Goal: Task Accomplishment & Management: Manage account settings

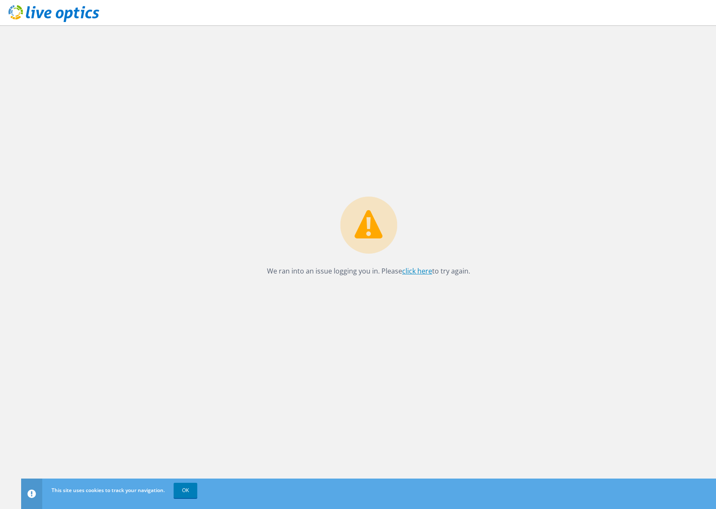
click at [419, 272] on link "click here" at bounding box center [417, 270] width 30 height 9
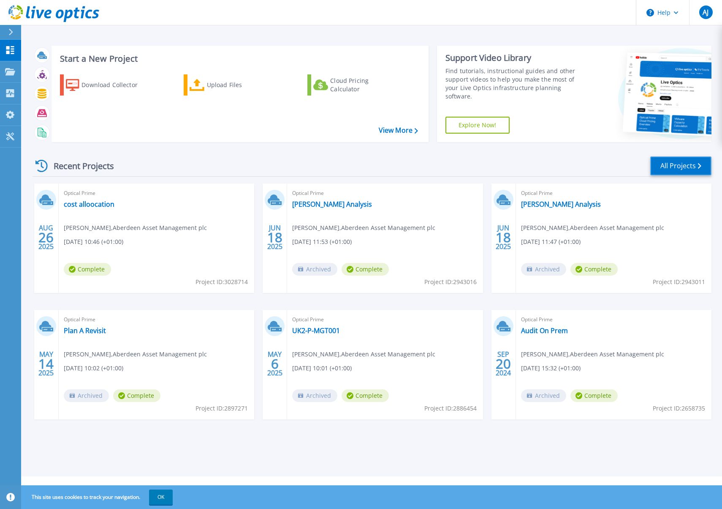
click at [684, 163] on link "All Projects" at bounding box center [681, 165] width 61 height 19
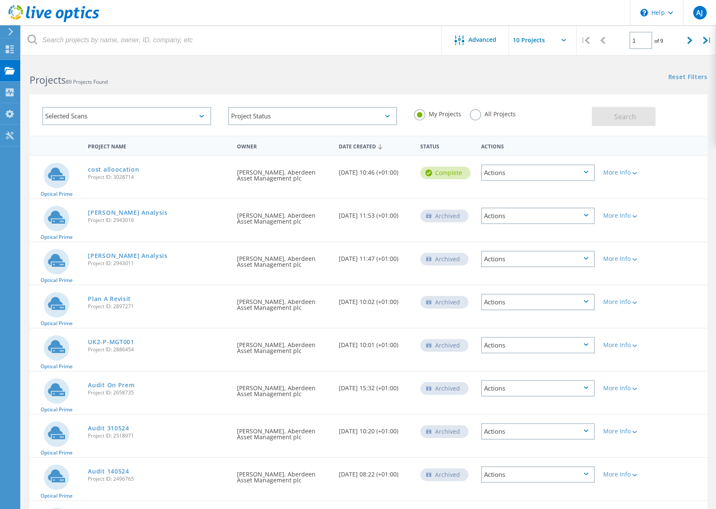
click at [370, 144] on div "Date Created" at bounding box center [376, 146] width 82 height 16
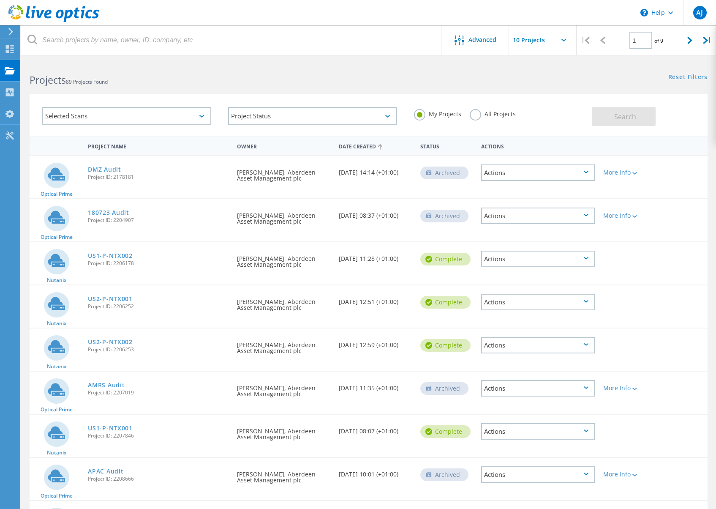
click at [370, 144] on div "Date Created" at bounding box center [376, 146] width 82 height 16
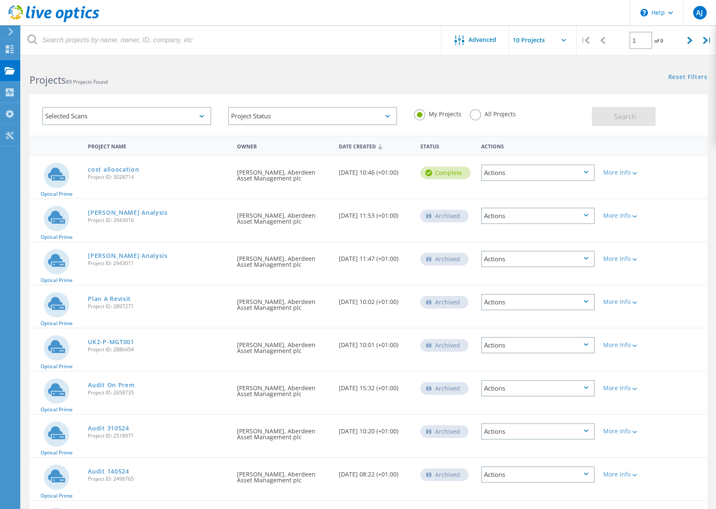
click at [485, 119] on div "All Projects" at bounding box center [493, 115] width 46 height 12
click at [478, 116] on label "All Projects" at bounding box center [493, 113] width 46 height 8
click at [0, 0] on input "All Projects" at bounding box center [0, 0] width 0 height 0
click at [433, 148] on div "Status" at bounding box center [446, 146] width 61 height 16
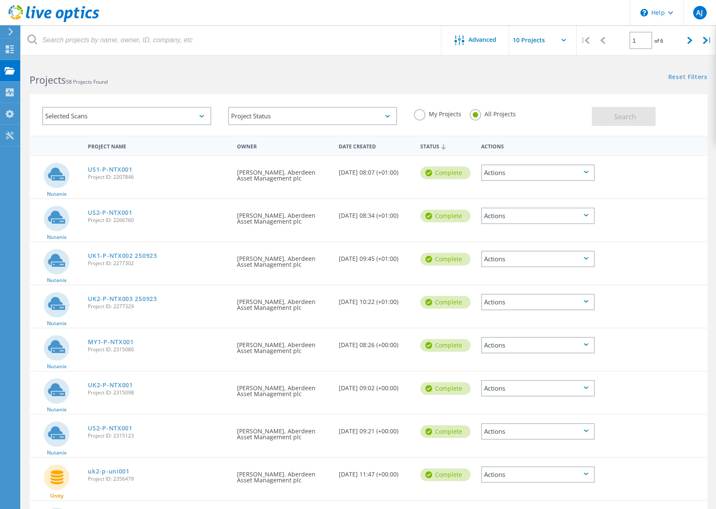
click at [432, 147] on div "Status" at bounding box center [446, 146] width 61 height 16
click at [431, 147] on div "Status" at bounding box center [446, 146] width 61 height 16
click at [431, 148] on div "Status" at bounding box center [446, 146] width 61 height 16
click at [368, 146] on div "Date Created" at bounding box center [376, 146] width 82 height 16
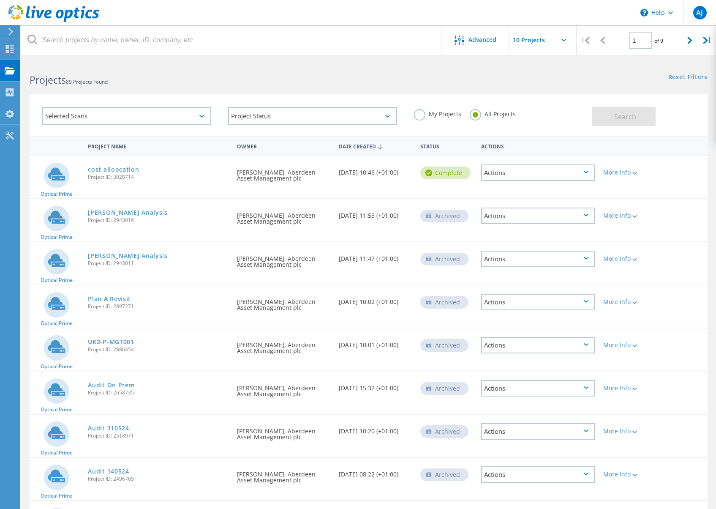
click at [368, 146] on div "Date Created" at bounding box center [376, 146] width 82 height 16
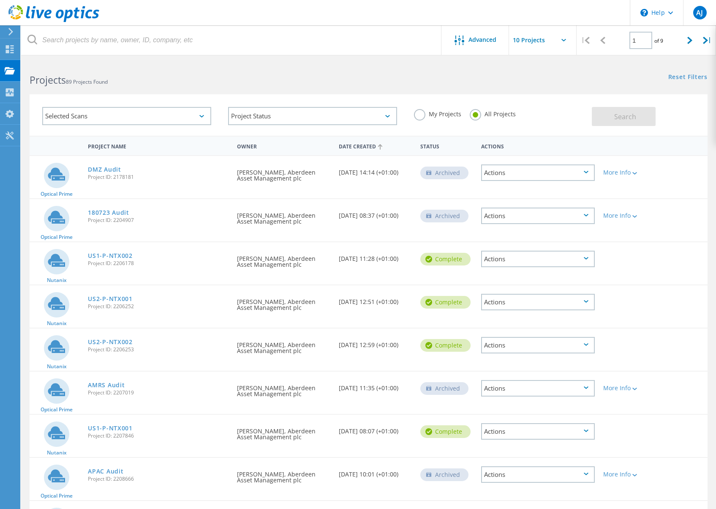
click at [368, 146] on div "Date Created" at bounding box center [376, 146] width 82 height 16
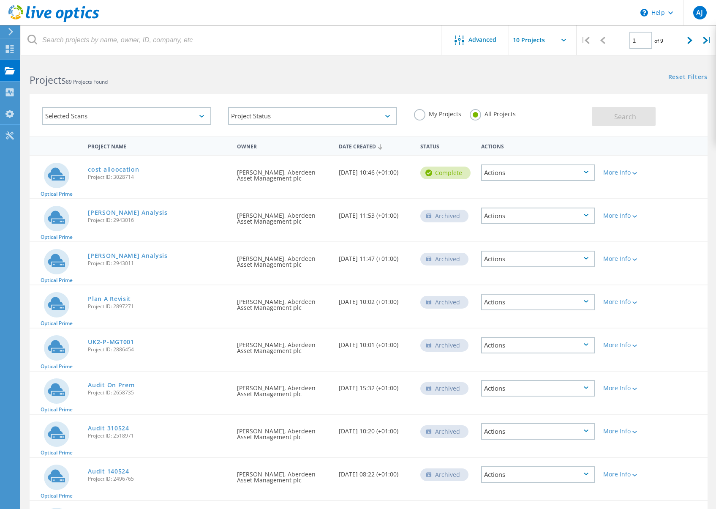
click at [545, 42] on input "text" at bounding box center [551, 40] width 84 height 30
click at [711, 38] on div "|" at bounding box center [707, 40] width 17 height 30
type input "9"
